Goal: Task Accomplishment & Management: Manage account settings

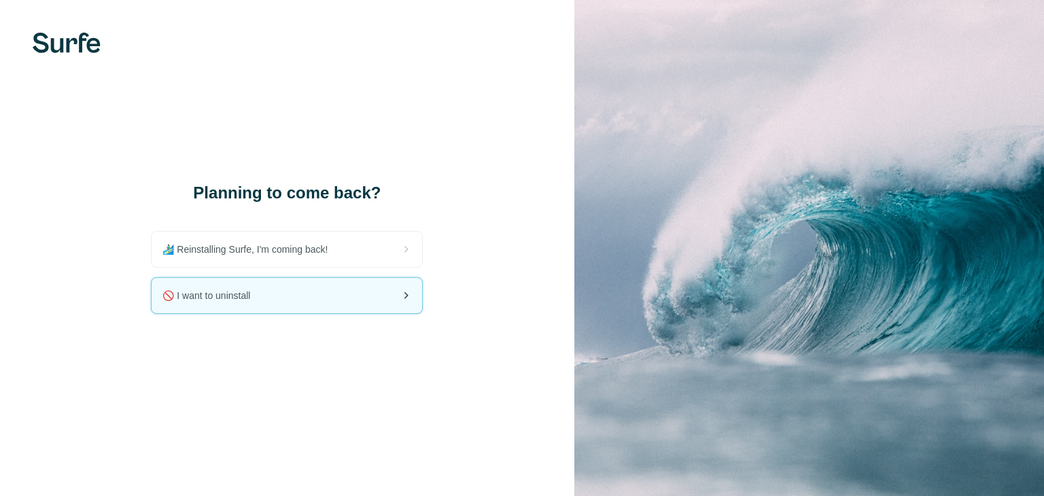
click at [379, 304] on div "🚫 I want to uninstall" at bounding box center [287, 295] width 271 height 35
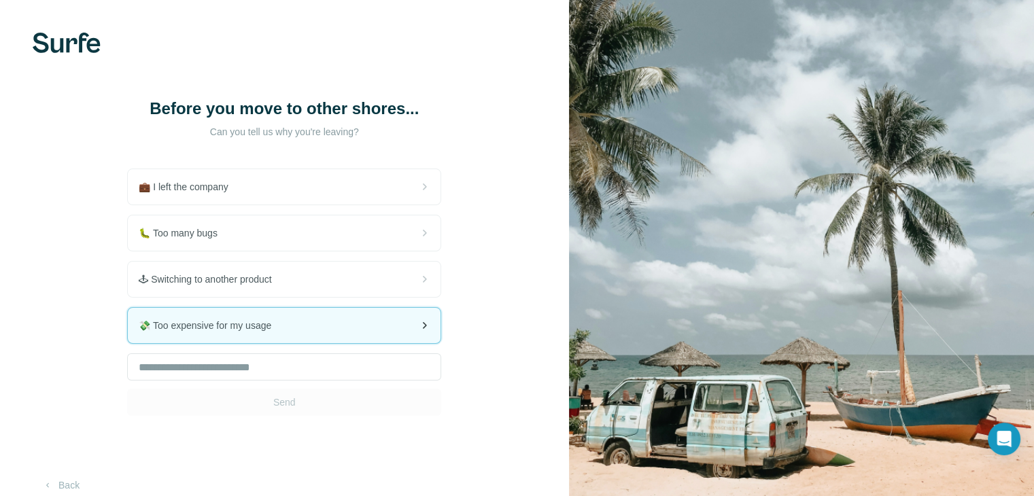
click at [328, 317] on div "💸 Too expensive for my usage" at bounding box center [284, 325] width 313 height 35
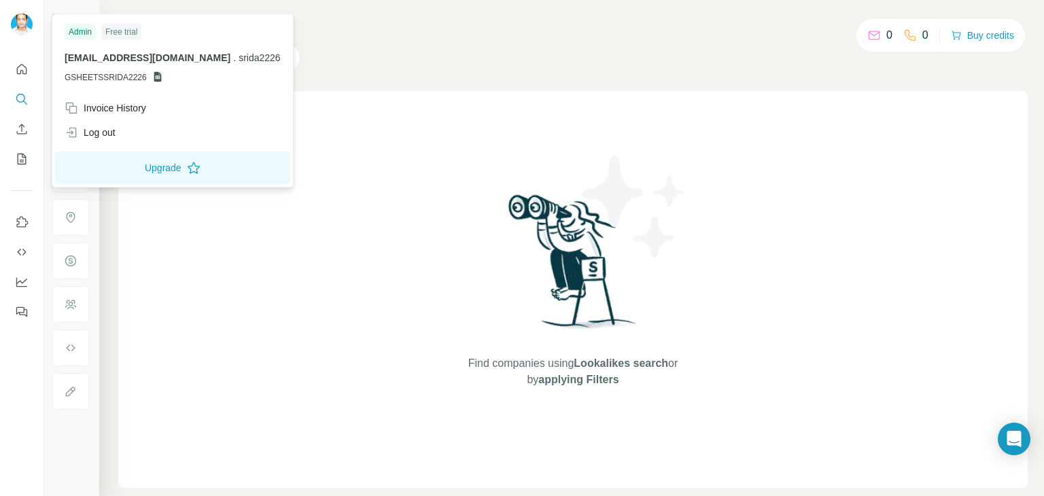
click at [22, 20] on img at bounding box center [22, 25] width 22 height 22
click at [134, 139] on div "Log out" at bounding box center [172, 132] width 232 height 24
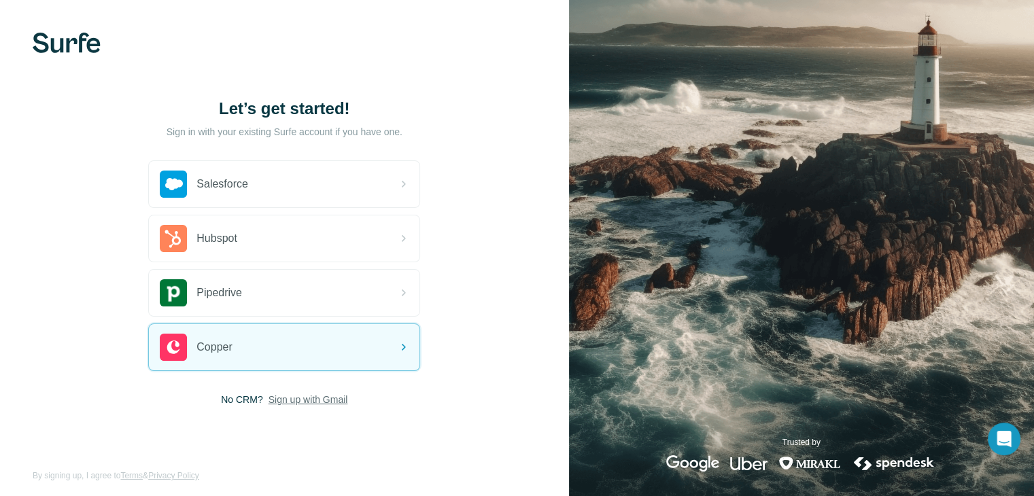
click at [311, 394] on span "Sign up with Gmail" at bounding box center [308, 400] width 80 height 14
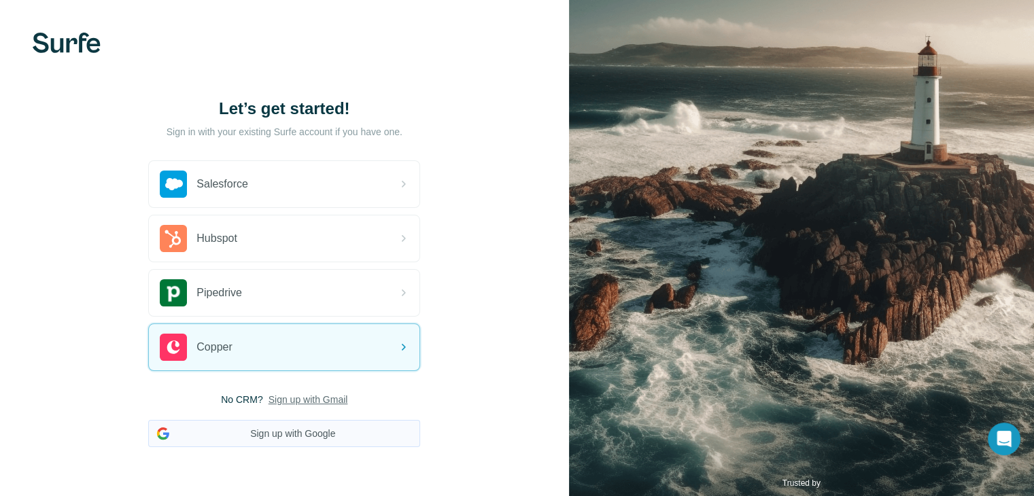
click at [310, 438] on button "Sign up with Google" at bounding box center [284, 433] width 272 height 27
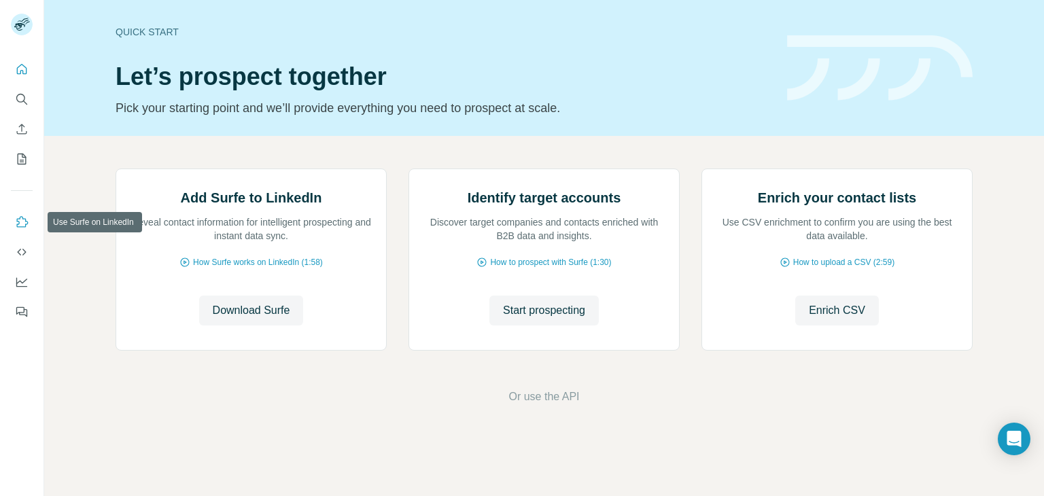
click at [19, 222] on icon "Use Surfe on LinkedIn" at bounding box center [23, 221] width 12 height 11
